Goal: Information Seeking & Learning: Learn about a topic

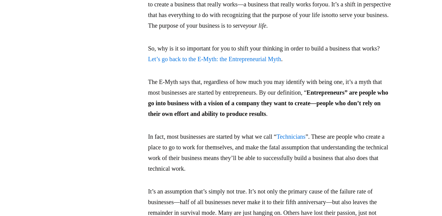
scroll to position [414, 0]
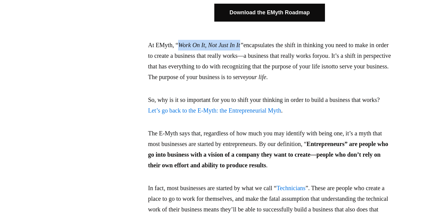
drag, startPoint x: 180, startPoint y: 46, endPoint x: 249, endPoint y: 46, distance: 69.0
click at [243, 46] on em "Work On It, Not Just In It”" at bounding box center [210, 45] width 65 height 7
copy em "Work On It, Not Just In It"
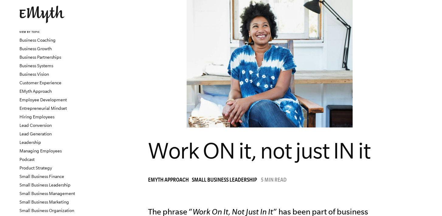
scroll to position [36, 0]
click at [46, 59] on link "Business Partnerships" at bounding box center [40, 56] width 42 height 5
